Goal: Task Accomplishment & Management: Manage account settings

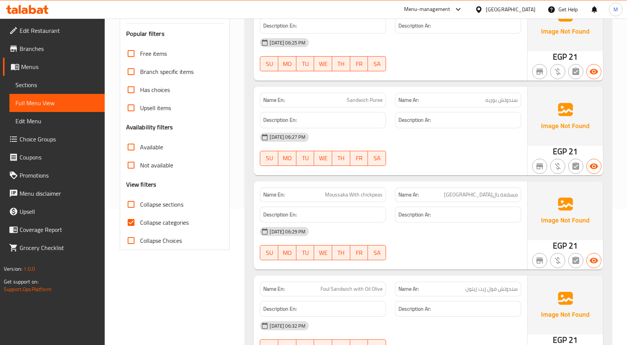
scroll to position [294, 0]
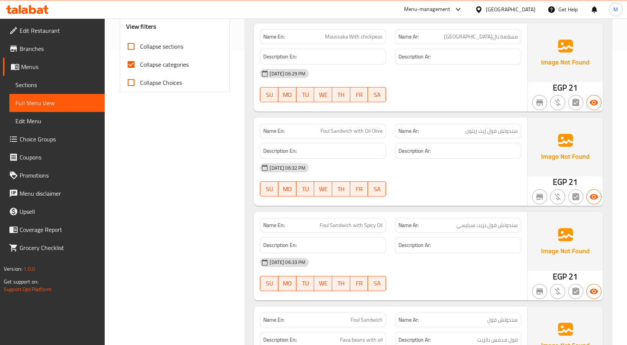
click at [134, 73] on input "Collapse categories" at bounding box center [131, 64] width 18 height 18
checkbox input "false"
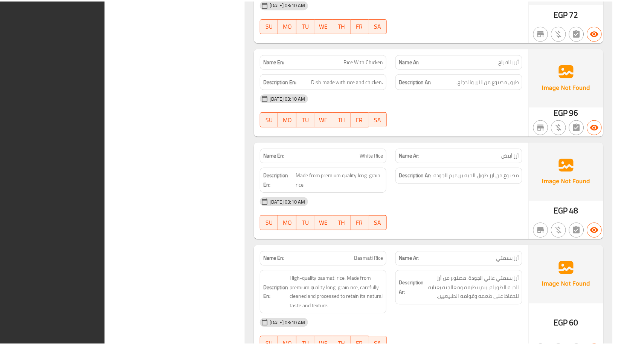
scroll to position [20581, 0]
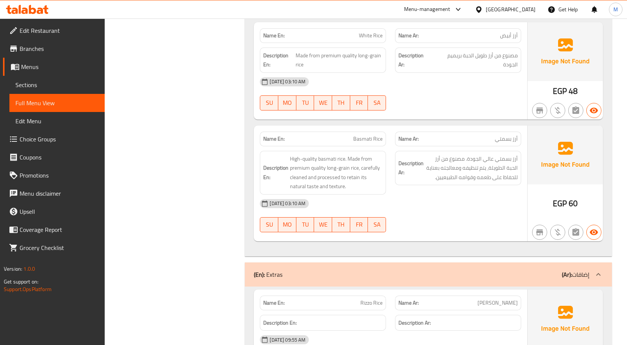
click at [522, 8] on div "[GEOGRAPHIC_DATA]" at bounding box center [511, 9] width 50 height 8
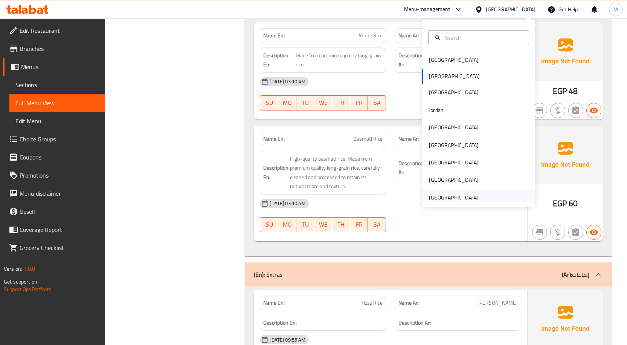
click at [461, 195] on div "[GEOGRAPHIC_DATA]" at bounding box center [454, 197] width 50 height 8
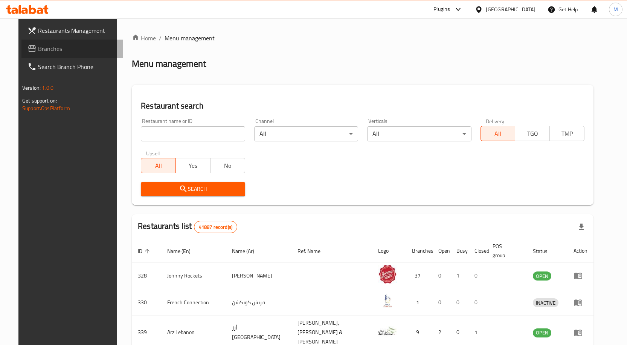
click at [74, 48] on span "Branches" at bounding box center [77, 48] width 79 height 9
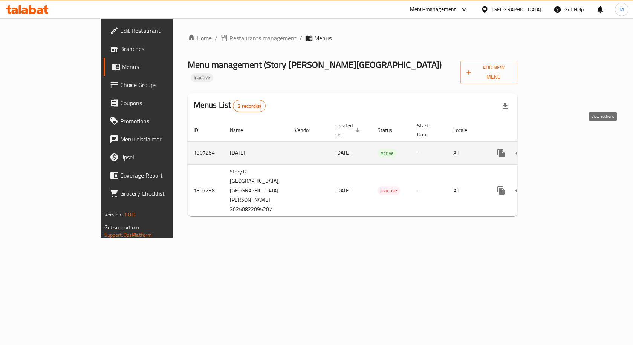
click at [560, 148] on icon "enhanced table" at bounding box center [555, 152] width 9 height 9
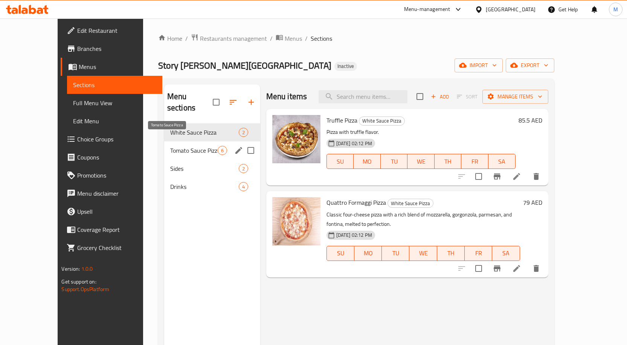
click at [170, 146] on span "Tomato Sauce Pizza" at bounding box center [193, 150] width 47 height 9
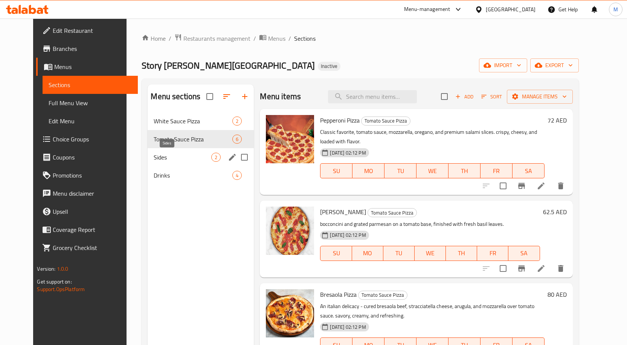
click at [169, 157] on span "Sides" at bounding box center [183, 157] width 58 height 9
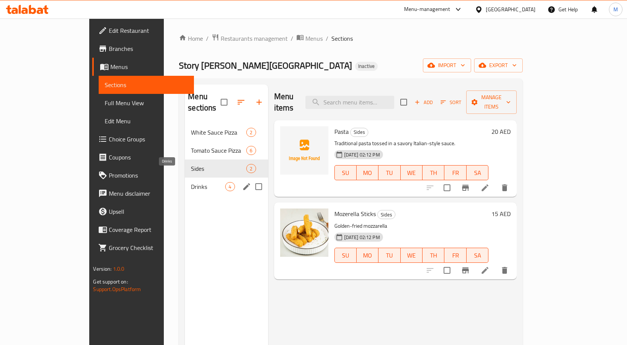
click at [191, 182] on span "Drinks" at bounding box center [208, 186] width 34 height 9
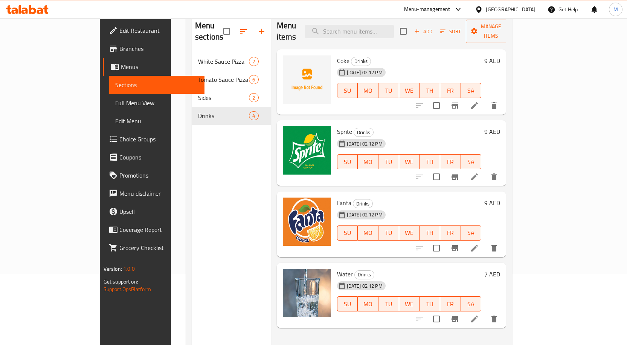
scroll to position [105, 0]
